Goal: Transaction & Acquisition: Obtain resource

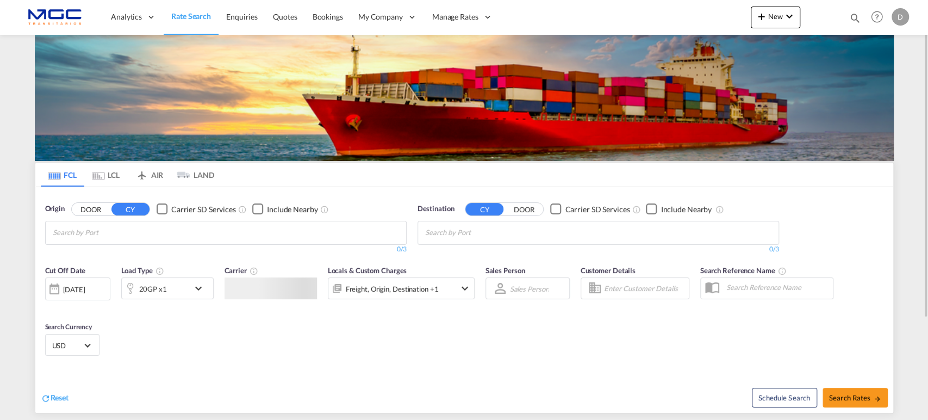
click at [133, 226] on input "Chips input." at bounding box center [104, 232] width 103 height 17
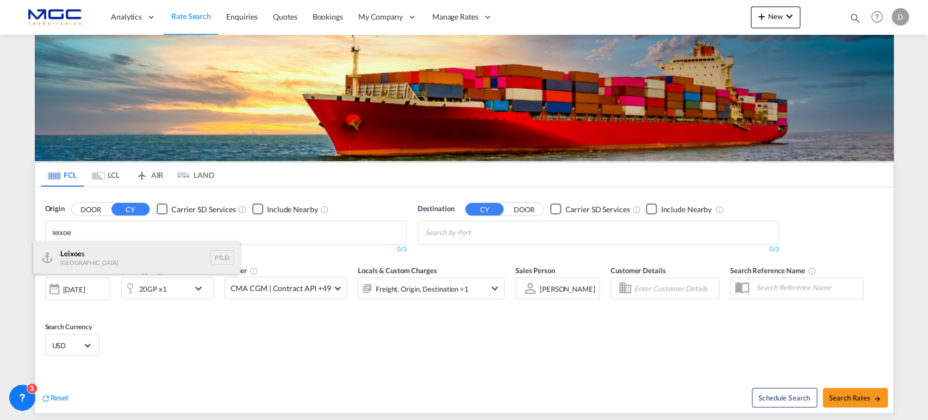
type input "leixoe"
click at [79, 246] on div "Leixoe s Portugal PTLEI" at bounding box center [136, 257] width 207 height 33
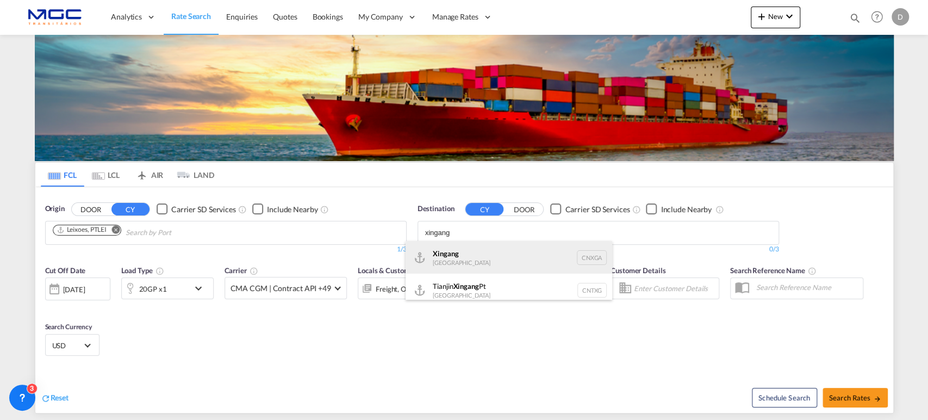
type input "xingang"
click at [483, 261] on div "Xingang [GEOGRAPHIC_DATA] CNXGA" at bounding box center [509, 257] width 207 height 33
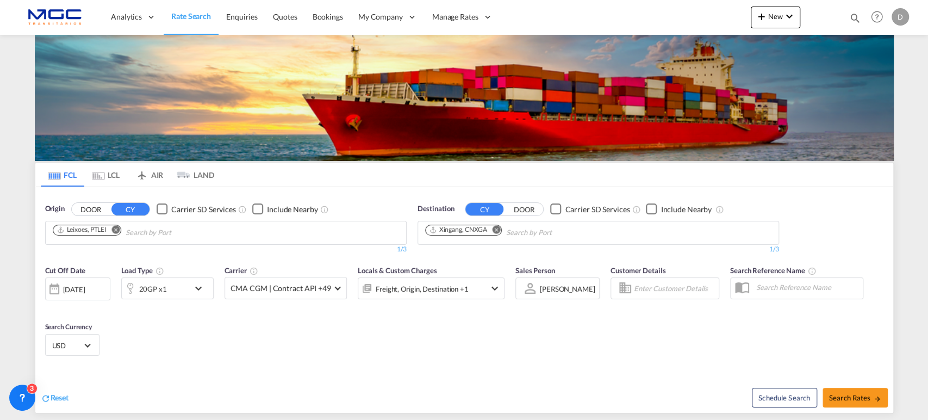
click at [189, 290] on div "20GP x1" at bounding box center [155, 288] width 67 height 22
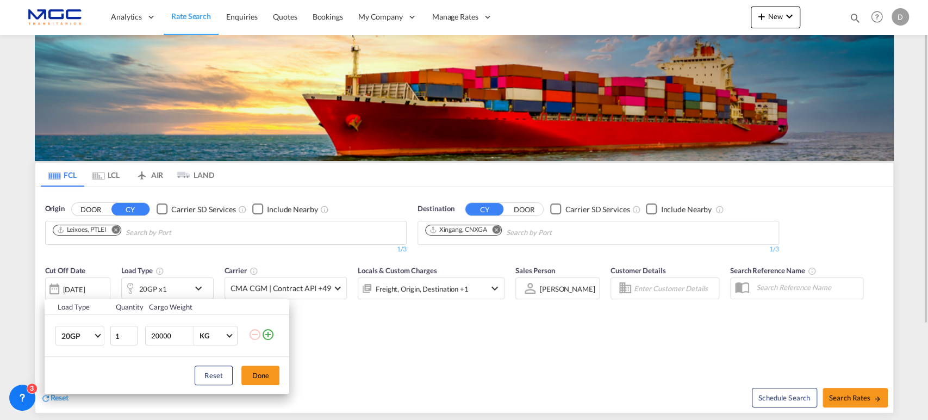
click at [567, 359] on div "Load Type Quantity Cargo Weight 20GP 20GP 40GP 40HC 45HC 20RE 40RE 40HR 20OT 40…" at bounding box center [464, 210] width 928 height 420
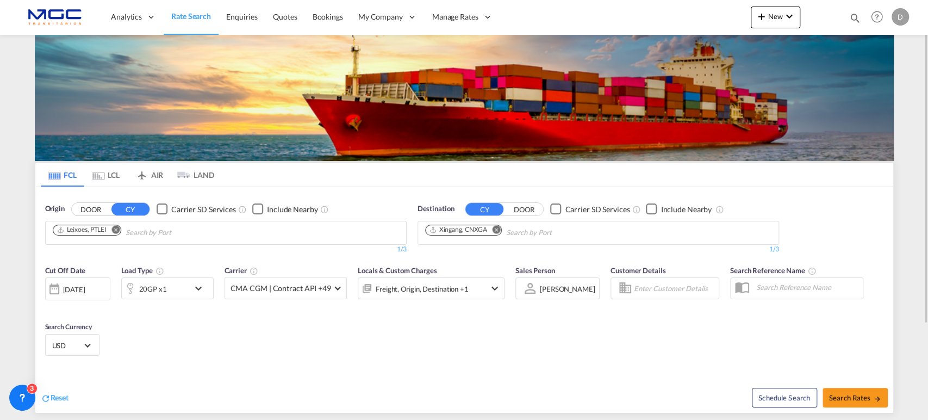
click at [70, 343] on span "USD" at bounding box center [67, 345] width 30 height 10
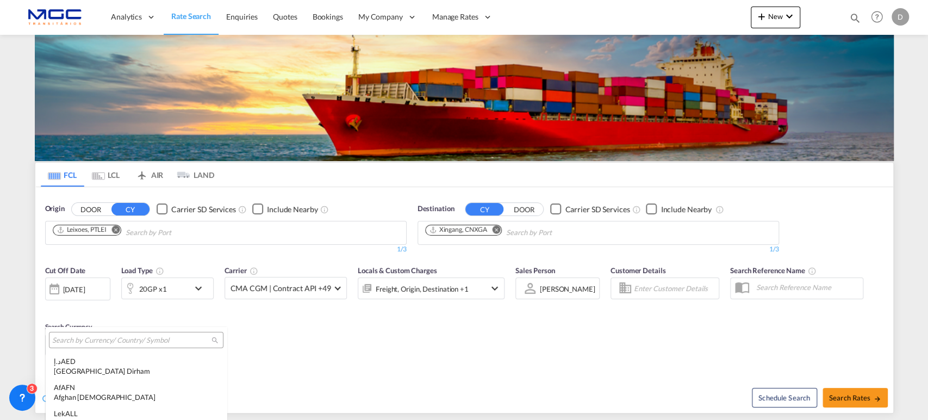
scroll to position [3811, 0]
click at [75, 342] on input "search" at bounding box center [131, 341] width 159 height 10
type input "eur"
click at [96, 352] on md-select-header "eur" at bounding box center [127, 340] width 163 height 26
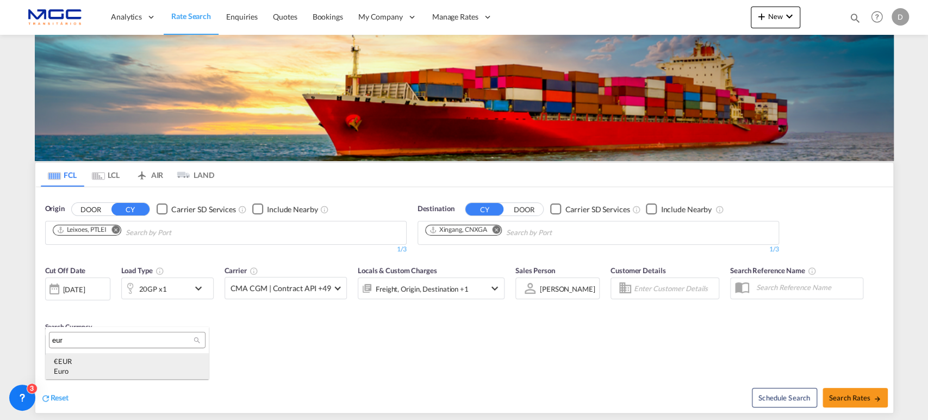
click at [95, 355] on md-option "€ EUR Euro" at bounding box center [127, 366] width 163 height 26
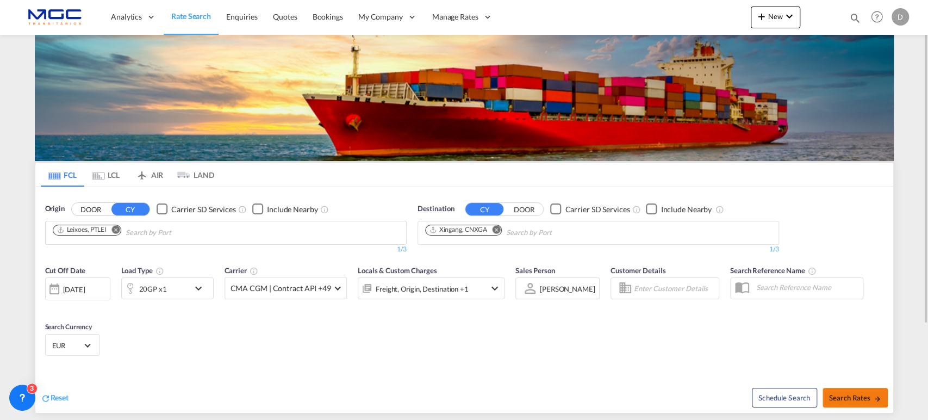
click at [841, 390] on button "Search Rates" at bounding box center [855, 398] width 65 height 20
type input "PTLEI to CNXGA / [DATE]"
